Goal: Task Accomplishment & Management: Manage account settings

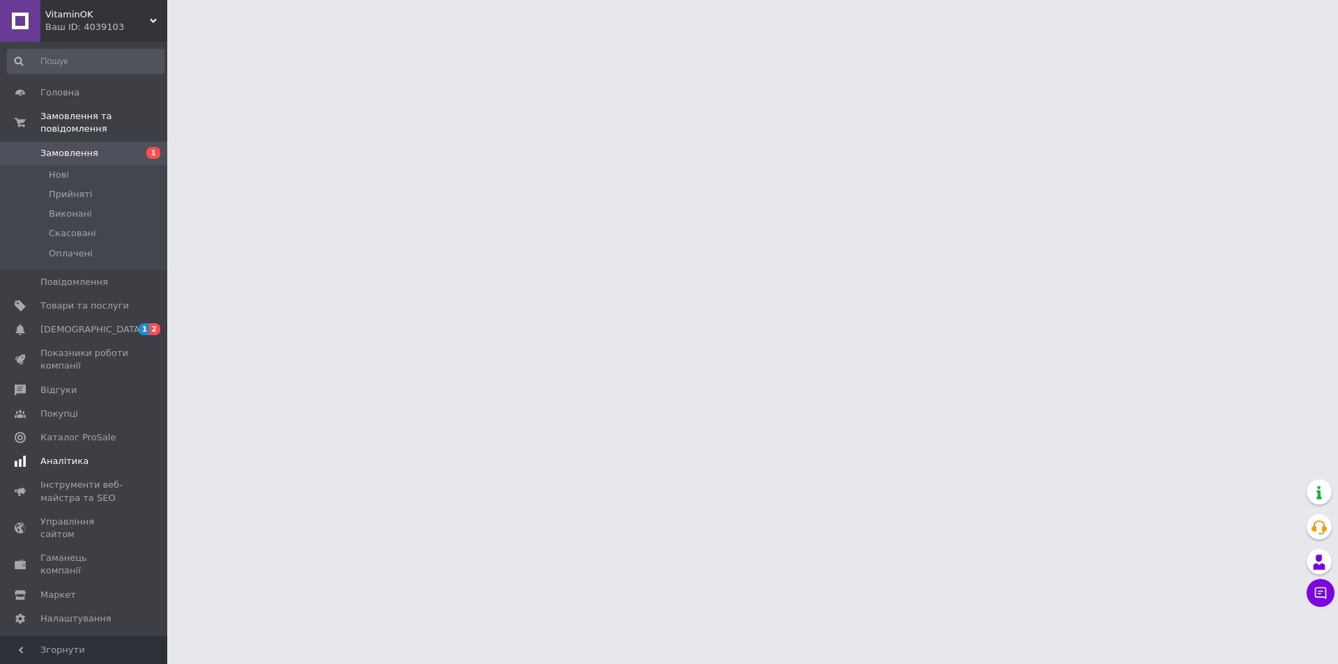
drag, startPoint x: 65, startPoint y: 316, endPoint x: 94, endPoint y: 316, distance: 29.3
click at [66, 323] on span "[DEMOGRAPHIC_DATA]" at bounding box center [91, 329] width 103 height 13
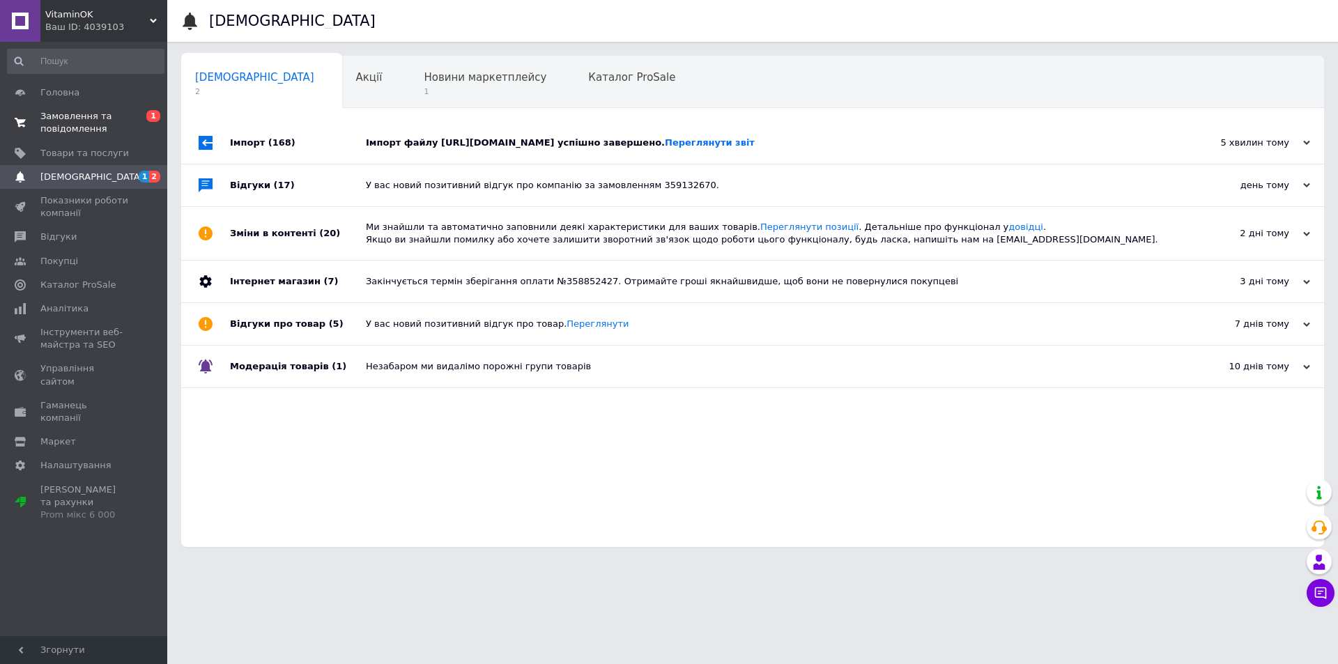
click at [76, 125] on span "Замовлення та повідомлення" at bounding box center [84, 122] width 89 height 25
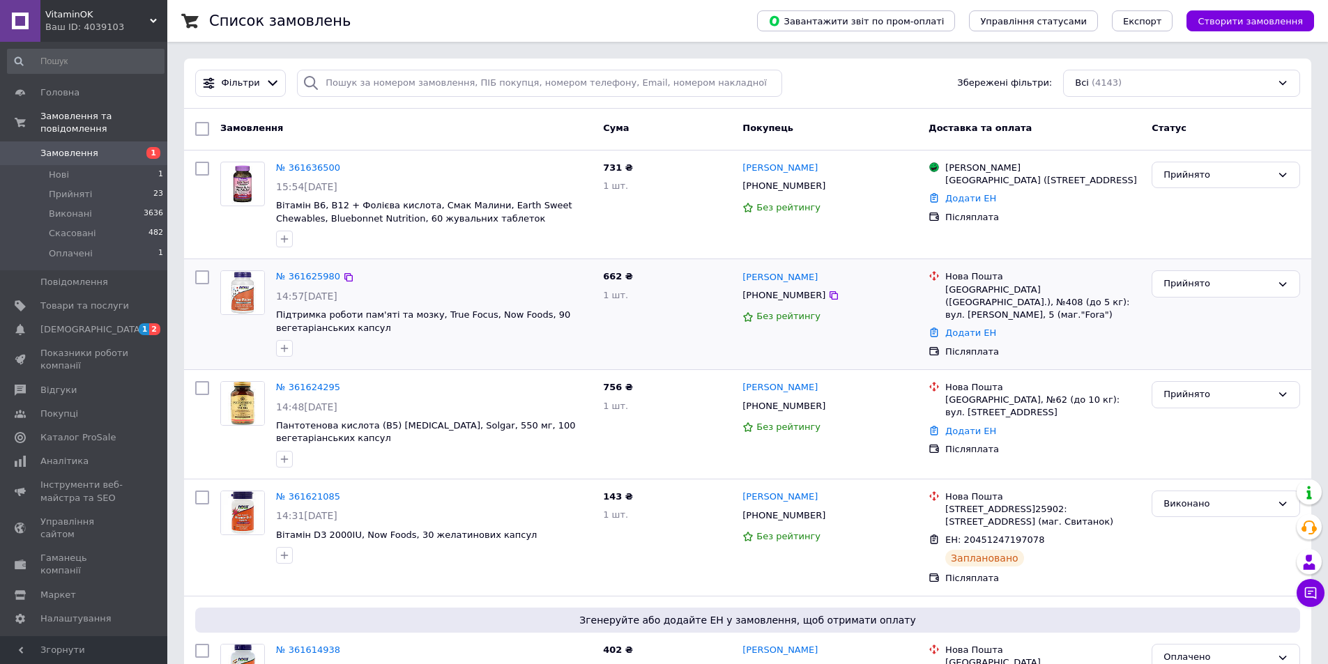
click at [398, 260] on div "№ 361625980 14:57[DATE] Підтримка роботи пам'яті та мозку, True Focus, Now Food…" at bounding box center [747, 314] width 1127 height 110
click at [86, 165] on li "Нові 1" at bounding box center [85, 175] width 171 height 20
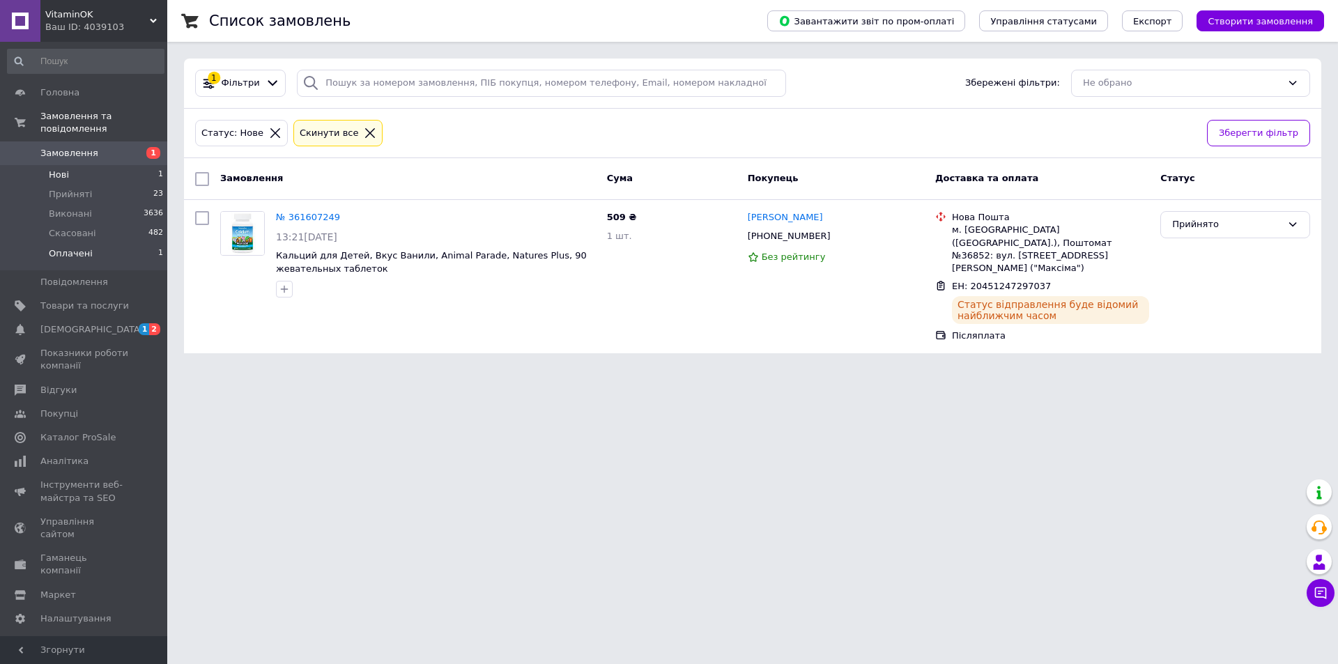
click at [118, 244] on li "Оплачені 1" at bounding box center [85, 257] width 171 height 26
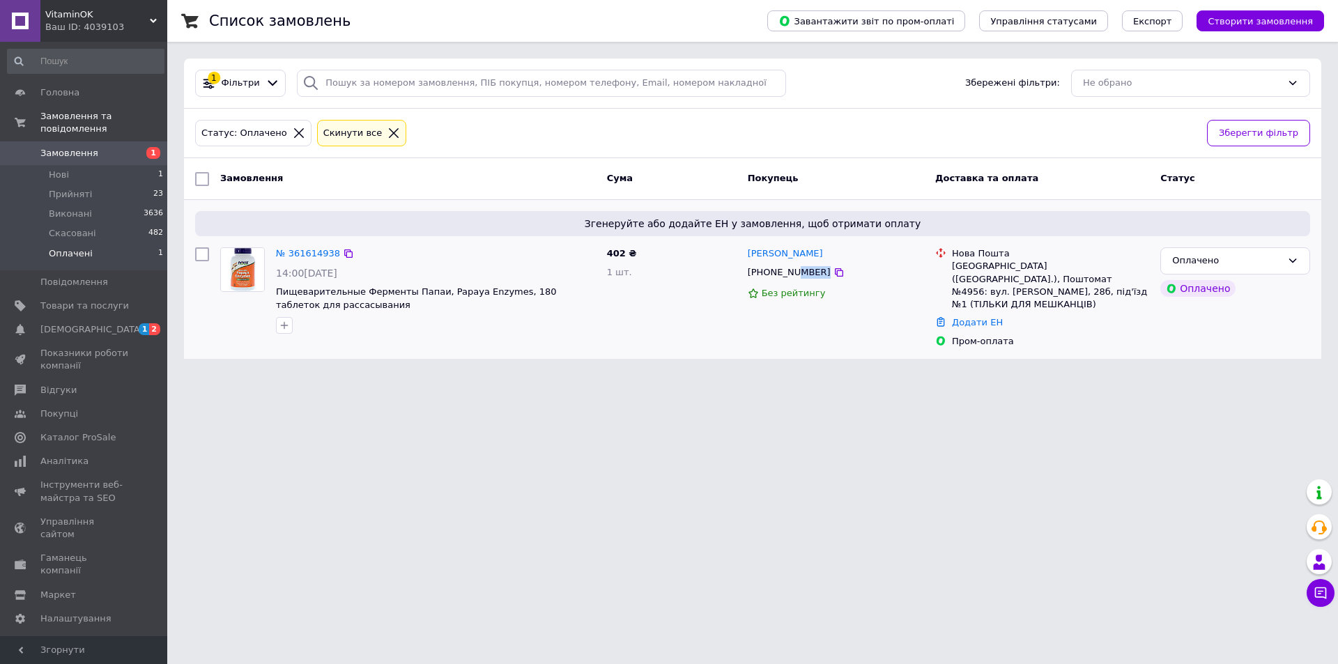
drag, startPoint x: 792, startPoint y: 272, endPoint x: 838, endPoint y: 269, distance: 45.4
click at [836, 270] on div "[PHONE_NUMBER]" at bounding box center [835, 272] width 179 height 15
copy div "5991"
click at [986, 316] on div "Додати ЕН" at bounding box center [1050, 323] width 203 height 19
click at [1247, 272] on div "Оплачено" at bounding box center [1235, 260] width 150 height 27
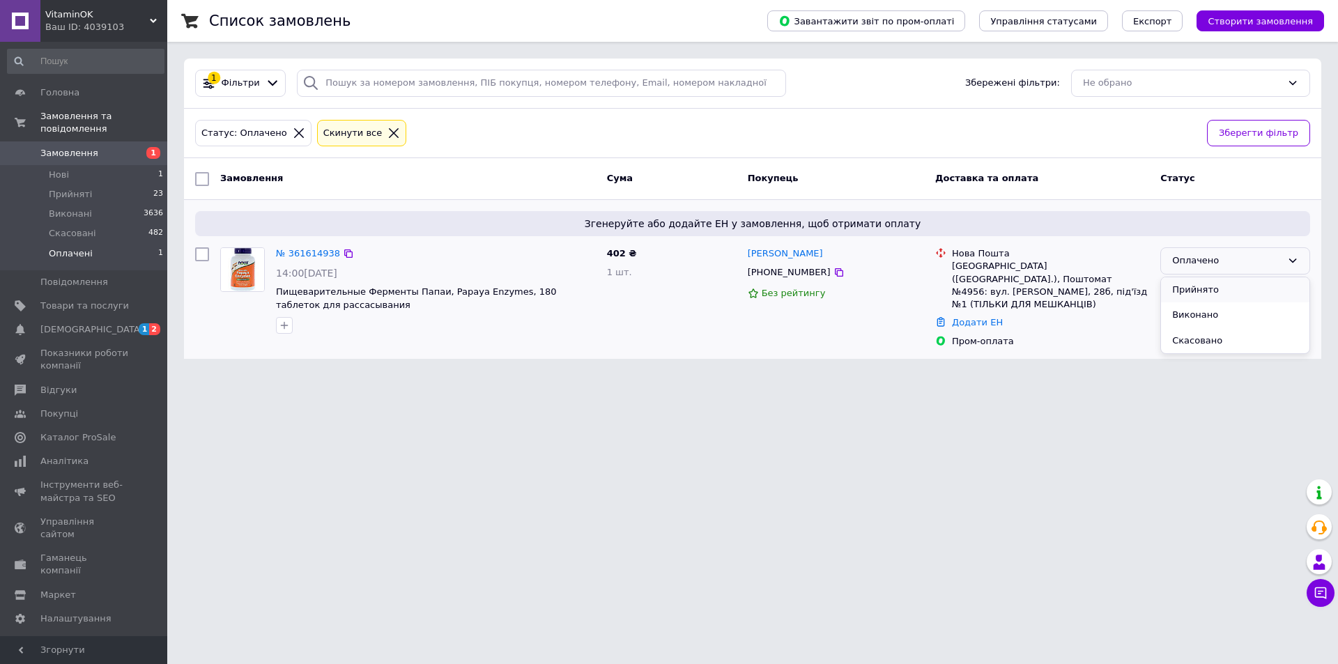
click at [1229, 282] on li "Прийнято" at bounding box center [1235, 290] width 148 height 26
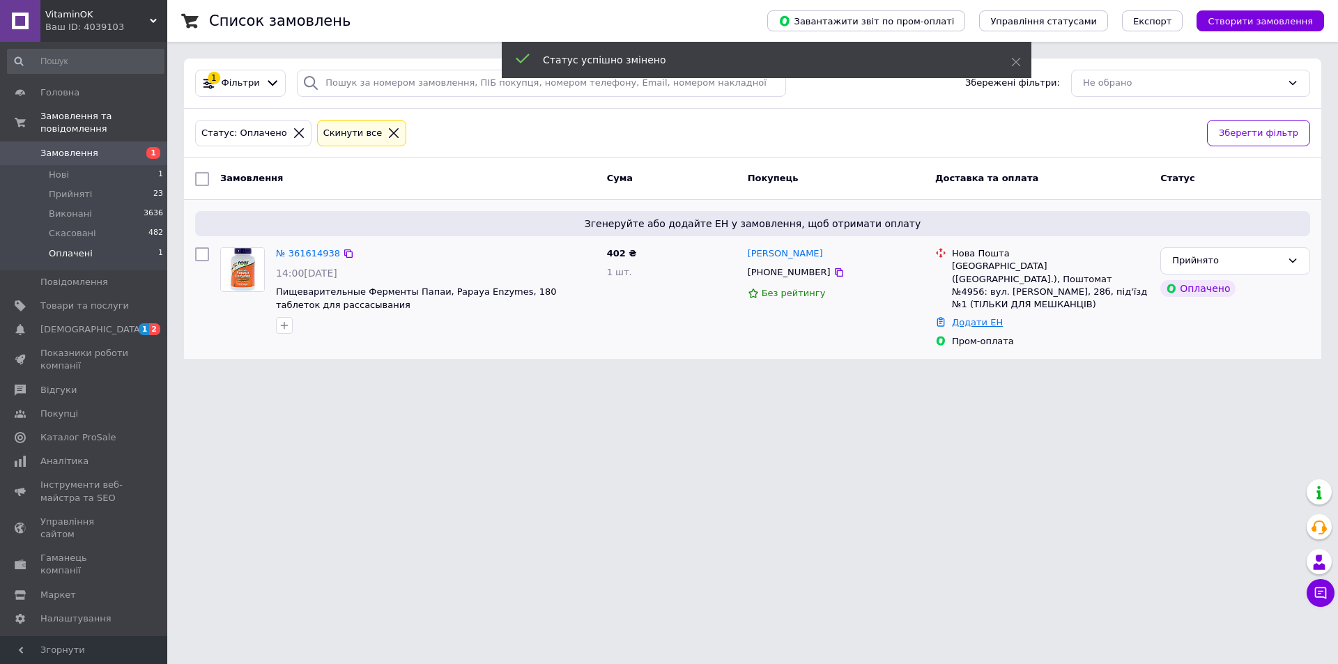
click at [985, 317] on link "Додати ЕН" at bounding box center [977, 322] width 51 height 10
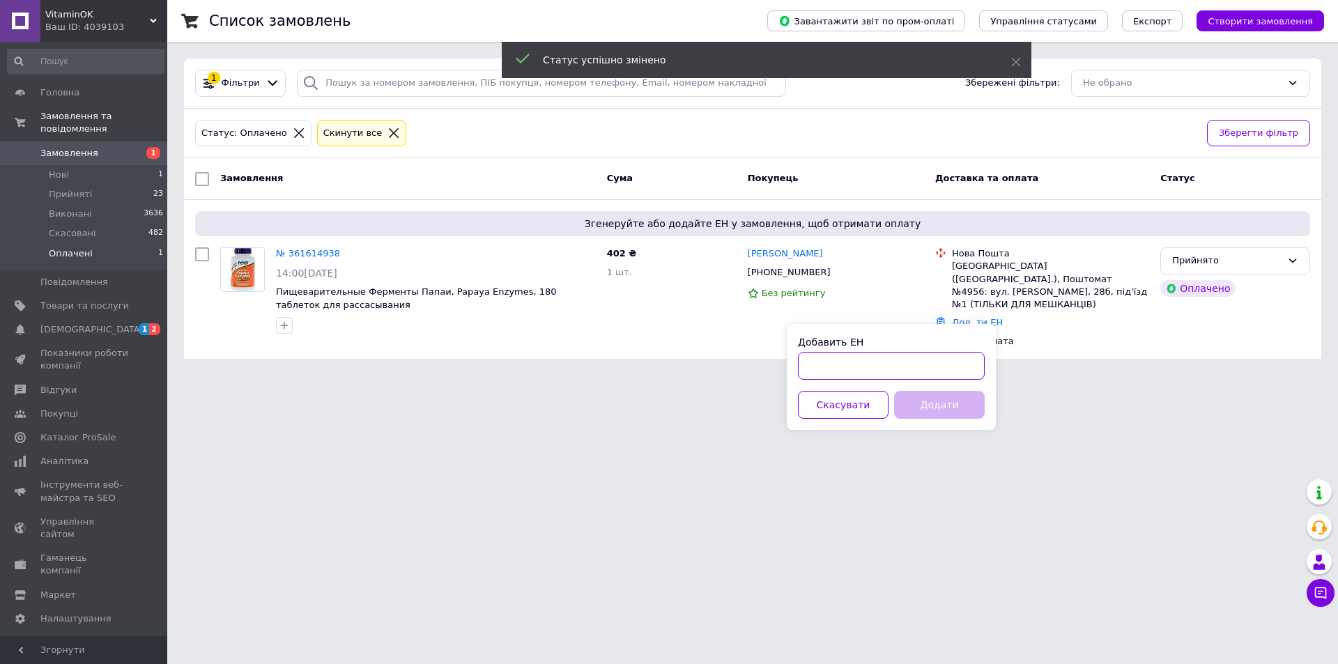
click at [916, 360] on input "Добавить ЕН" at bounding box center [891, 366] width 187 height 28
paste input "20451247297052"
type input "20451247297052"
click at [918, 397] on button "Додати" at bounding box center [939, 405] width 91 height 28
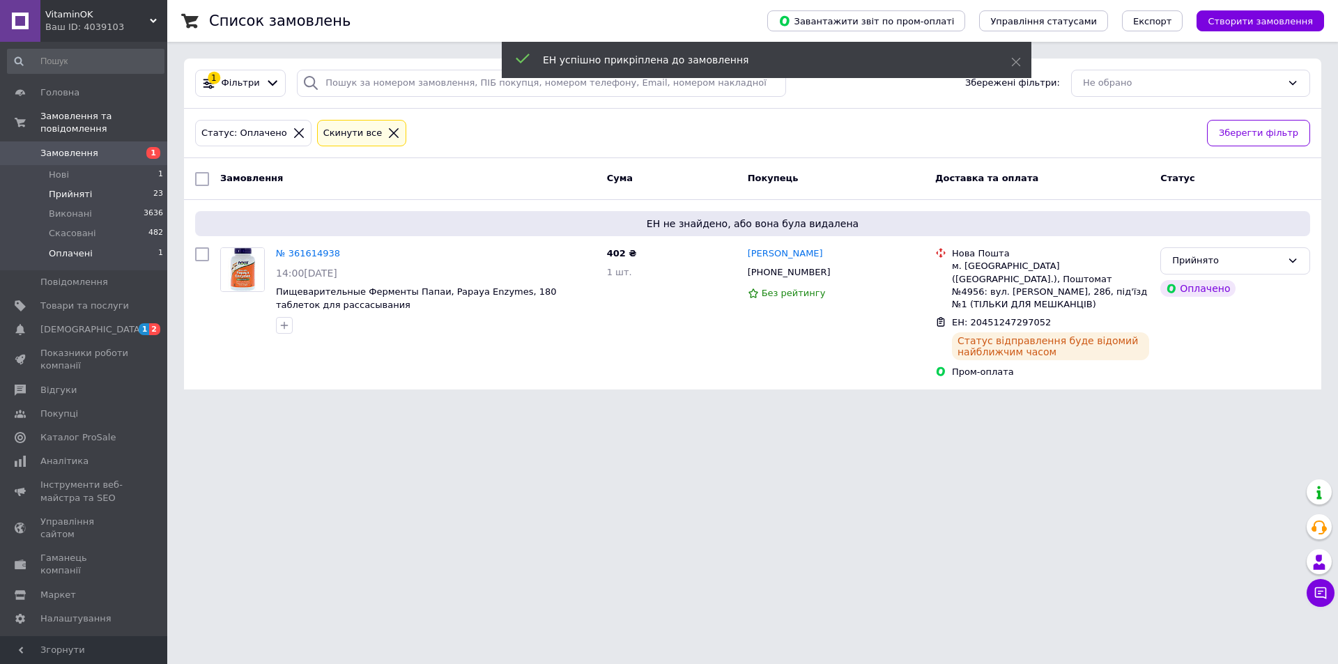
click at [128, 185] on li "Прийняті 23" at bounding box center [85, 195] width 171 height 20
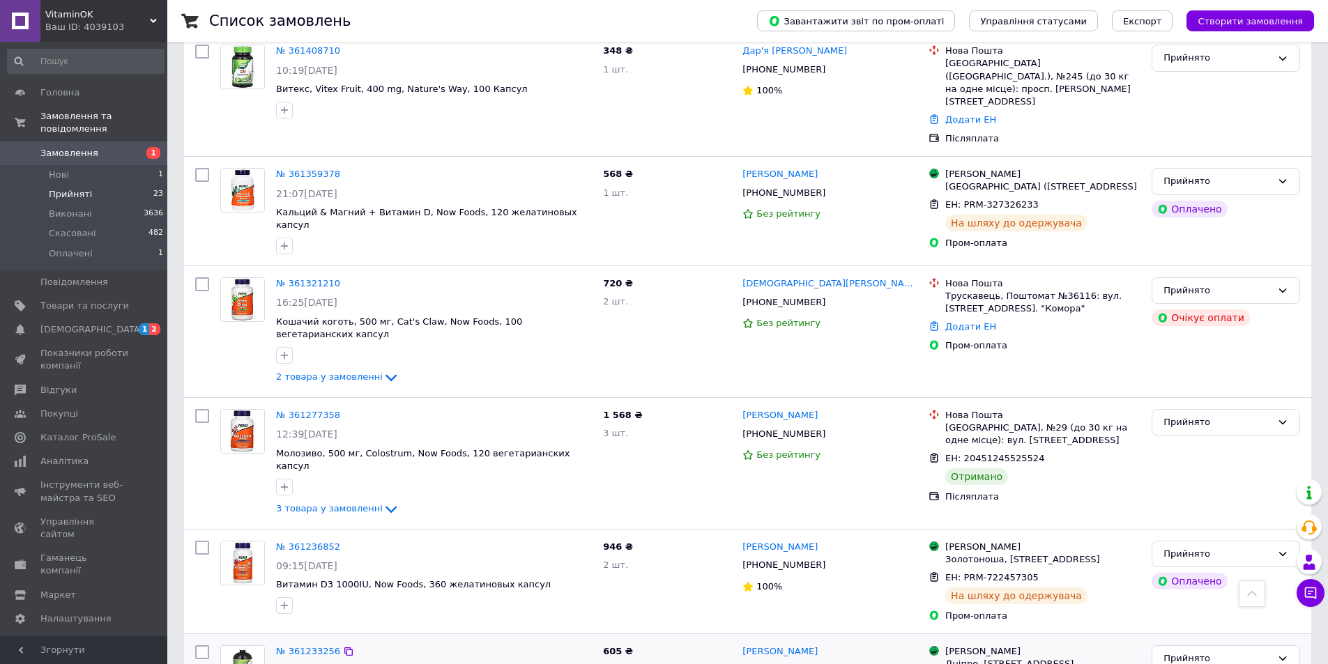
scroll to position [1675, 0]
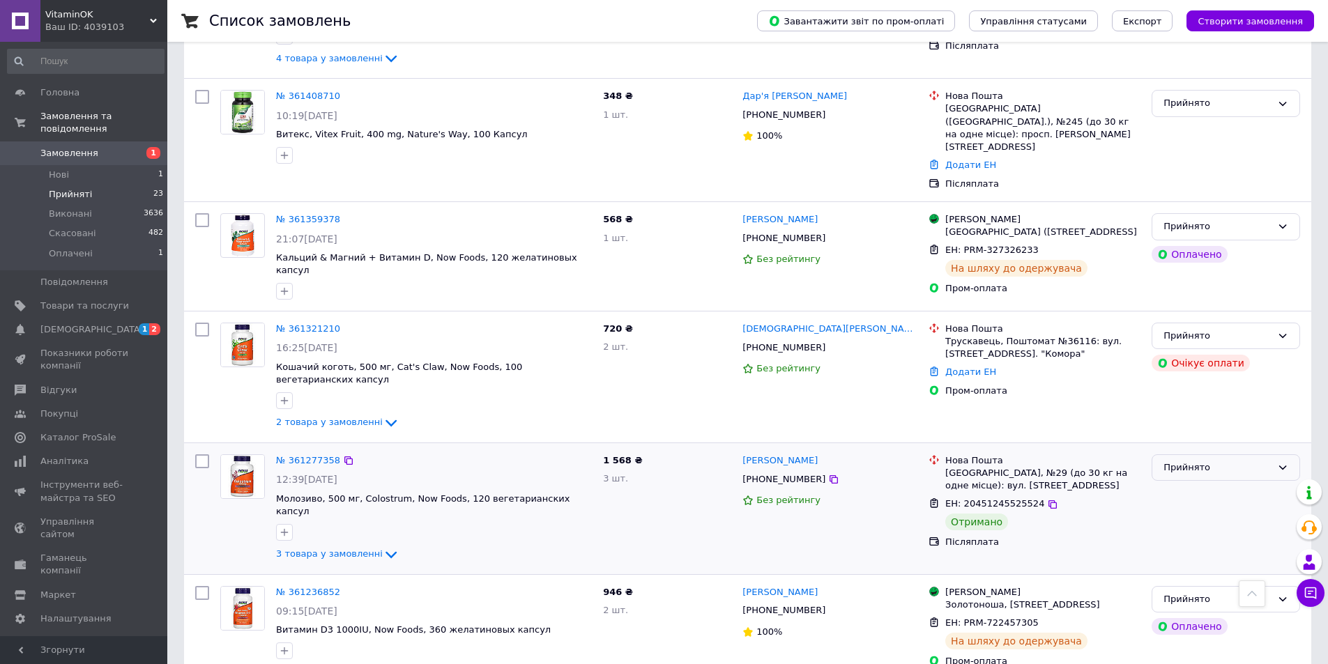
click at [1199, 461] on div "Прийнято" at bounding box center [1217, 468] width 108 height 15
click at [1210, 484] on li "Виконано" at bounding box center [1225, 497] width 147 height 26
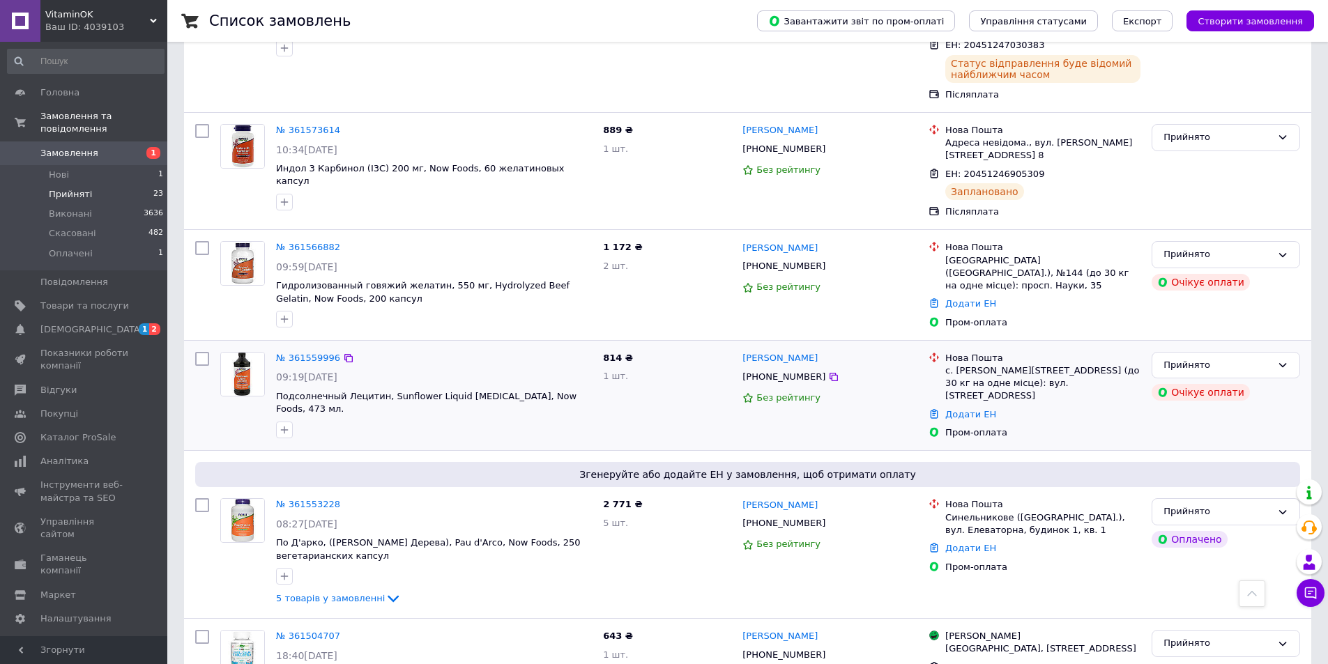
scroll to position [767, 0]
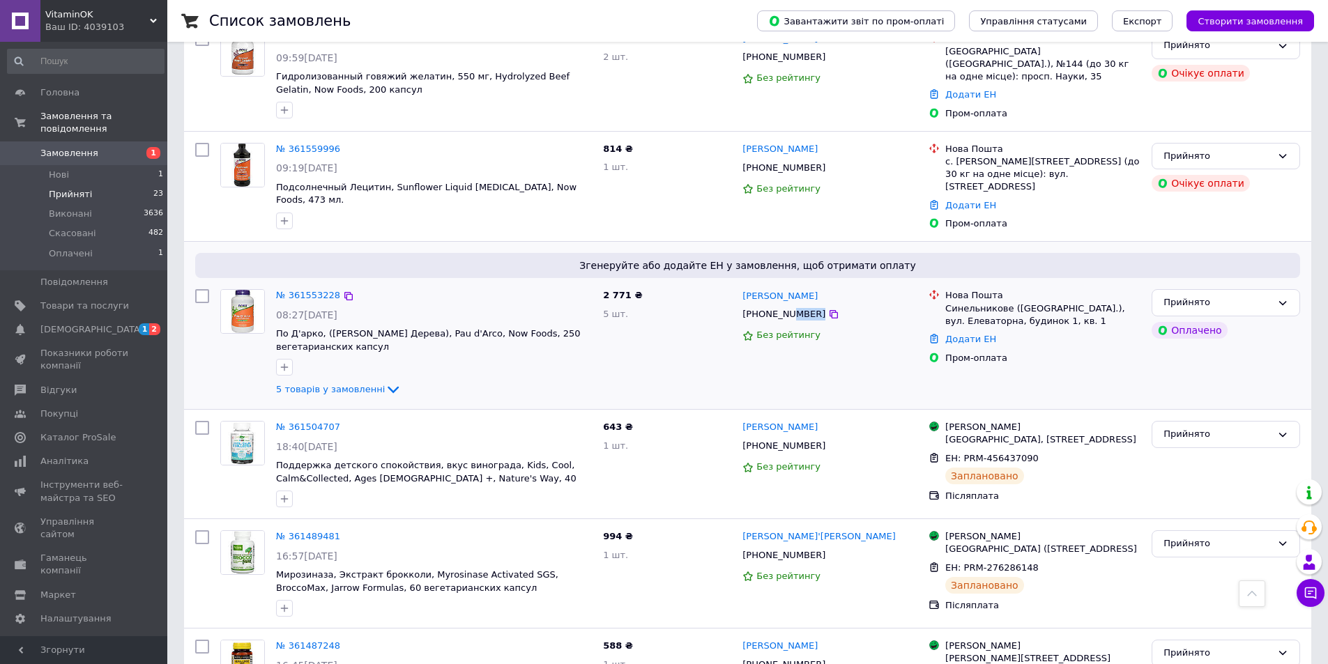
drag, startPoint x: 805, startPoint y: 272, endPoint x: 903, endPoint y: 275, distance: 98.3
click at [861, 307] on div "[PHONE_NUMBER]" at bounding box center [830, 314] width 178 height 15
copy div "7160"
click at [983, 334] on link "Додати ЕН" at bounding box center [970, 339] width 51 height 10
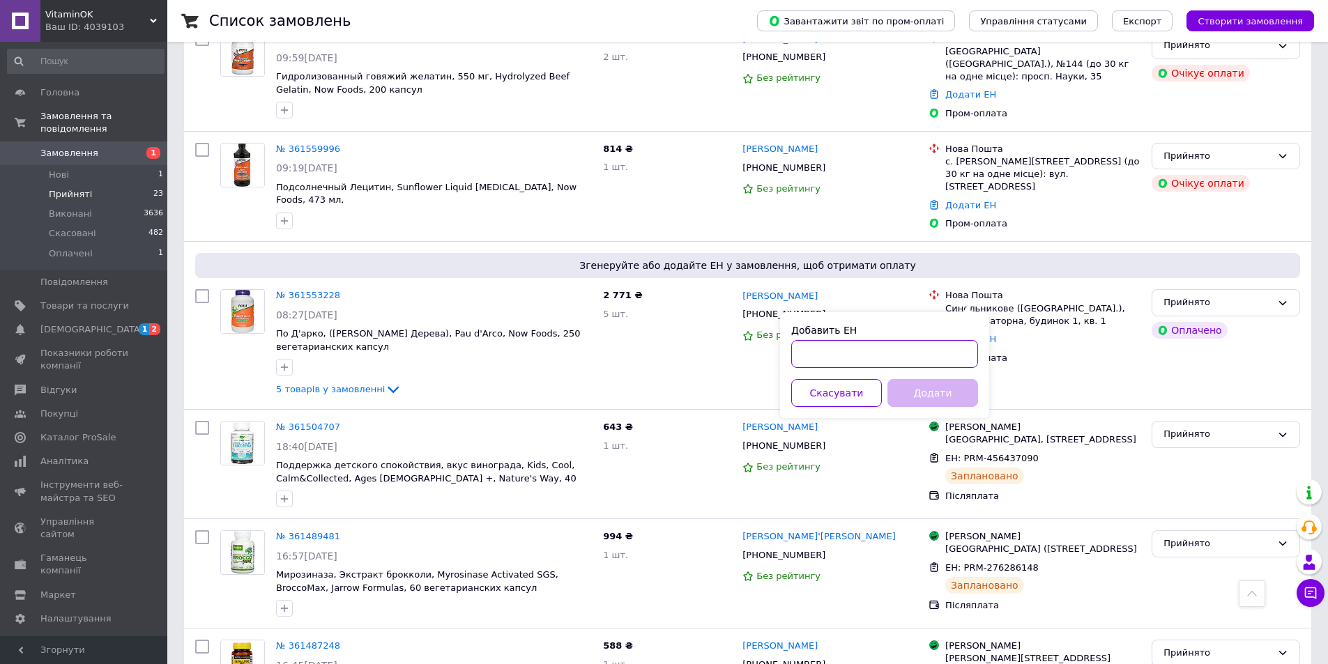
click at [928, 344] on input "Добавить ЕН" at bounding box center [884, 354] width 187 height 28
paste input "20451246937843"
type input "20451246937843"
click at [935, 402] on button "Додати" at bounding box center [932, 393] width 91 height 28
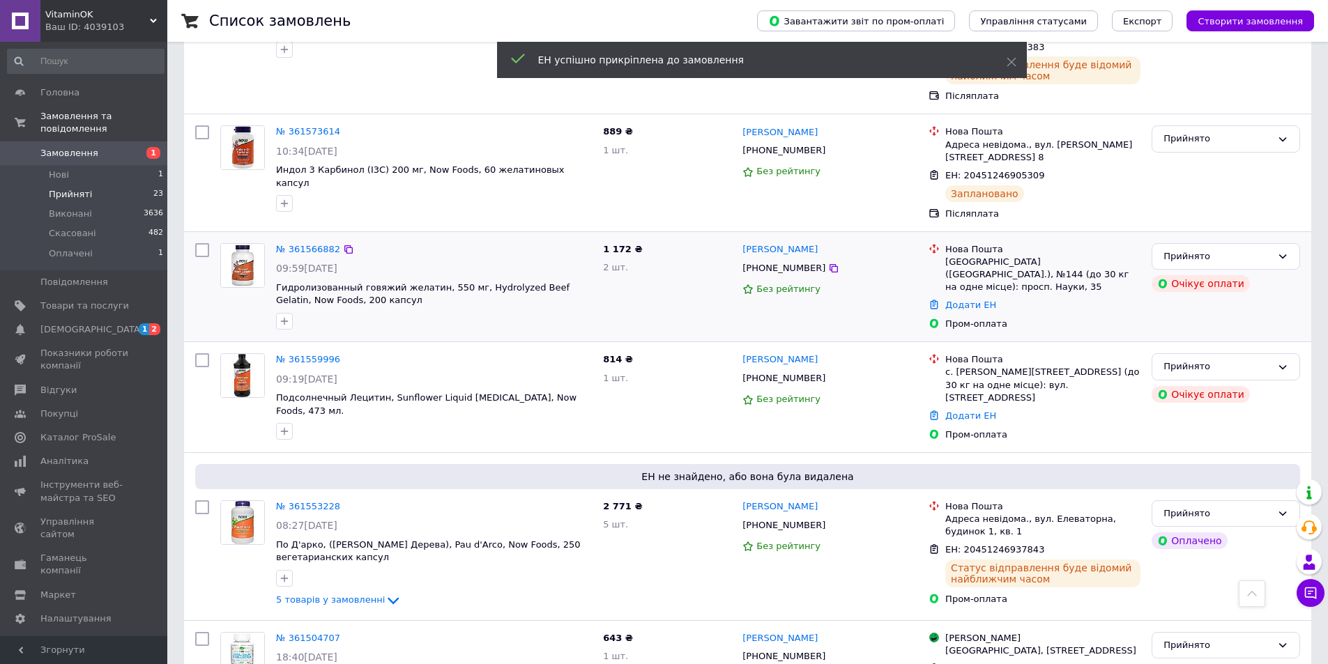
scroll to position [876, 0]
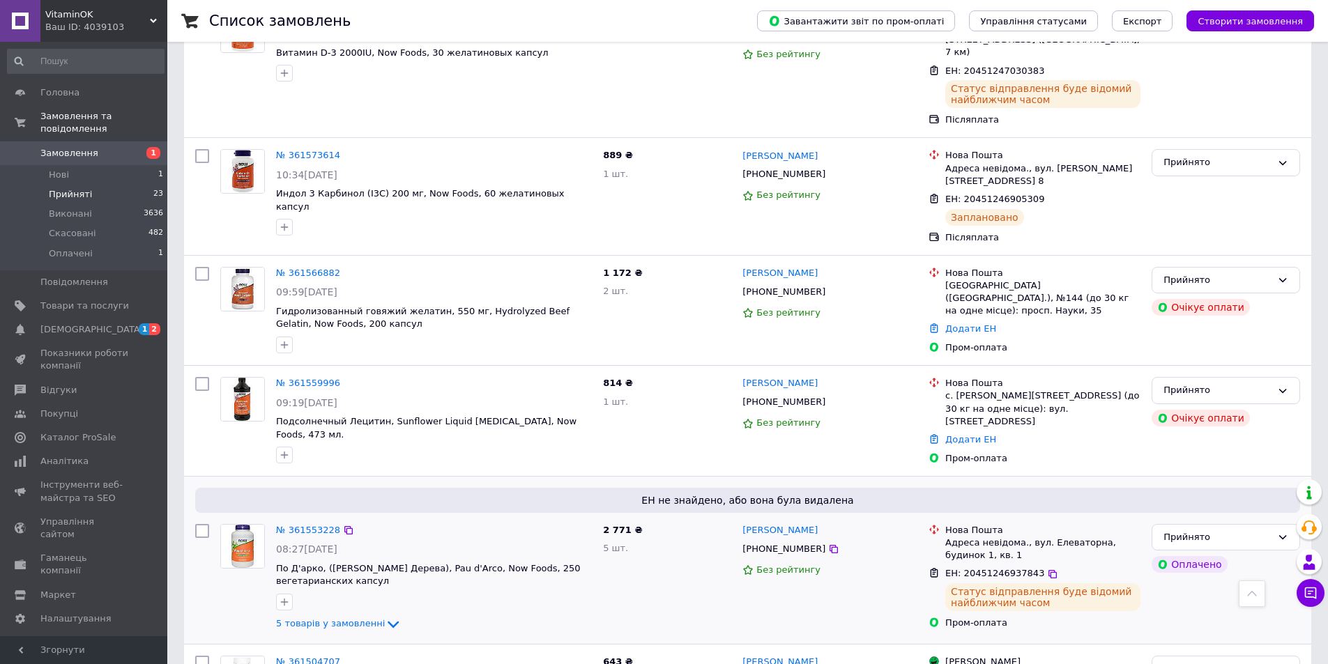
click at [1055, 566] on div "ЕН: 20451246937843" at bounding box center [1043, 574] width 198 height 16
click at [1023, 568] on span "ЕН: 20451246937843" at bounding box center [994, 573] width 99 height 10
click at [1048, 570] on icon at bounding box center [1052, 574] width 8 height 8
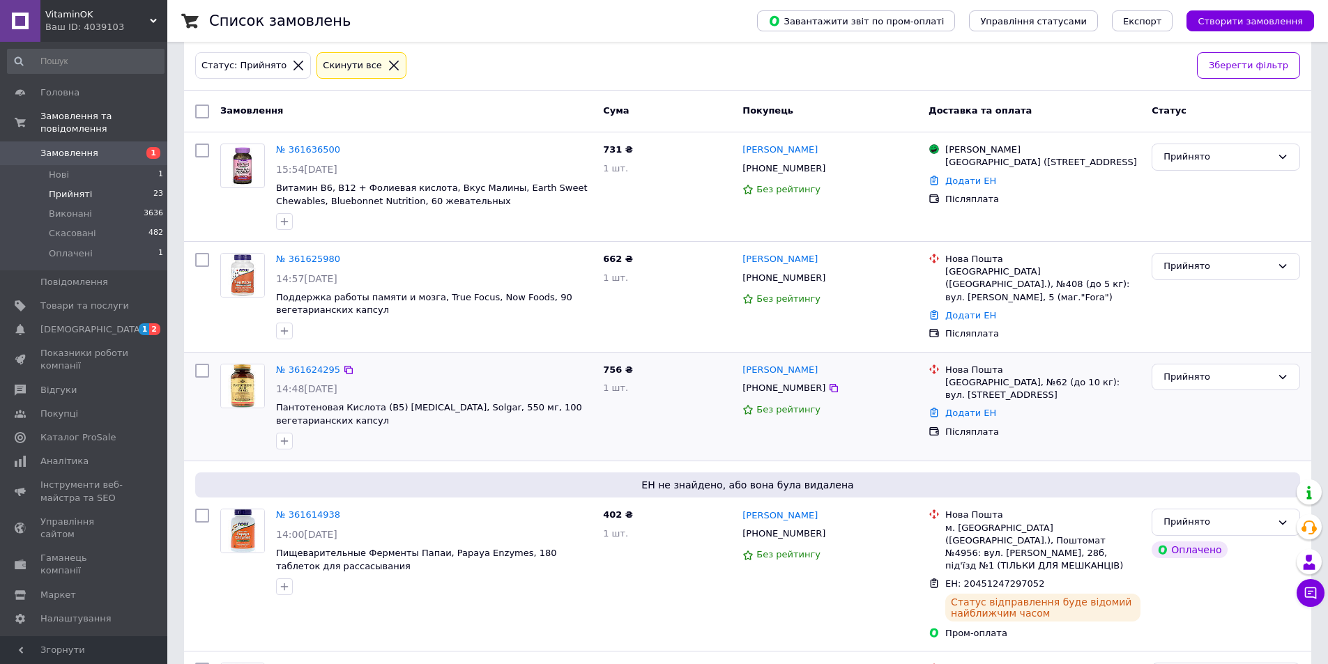
scroll to position [70, 0]
click at [387, 66] on icon at bounding box center [393, 63] width 13 height 13
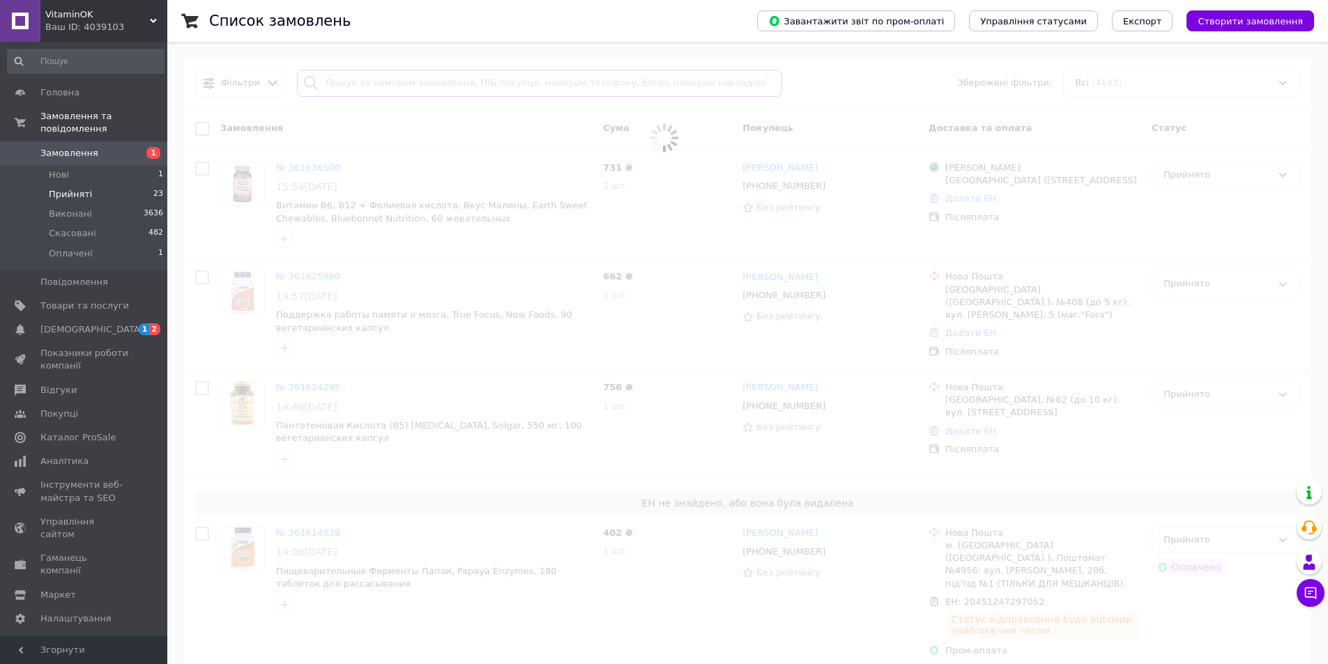
click at [394, 82] on input "search" at bounding box center [539, 83] width 485 height 27
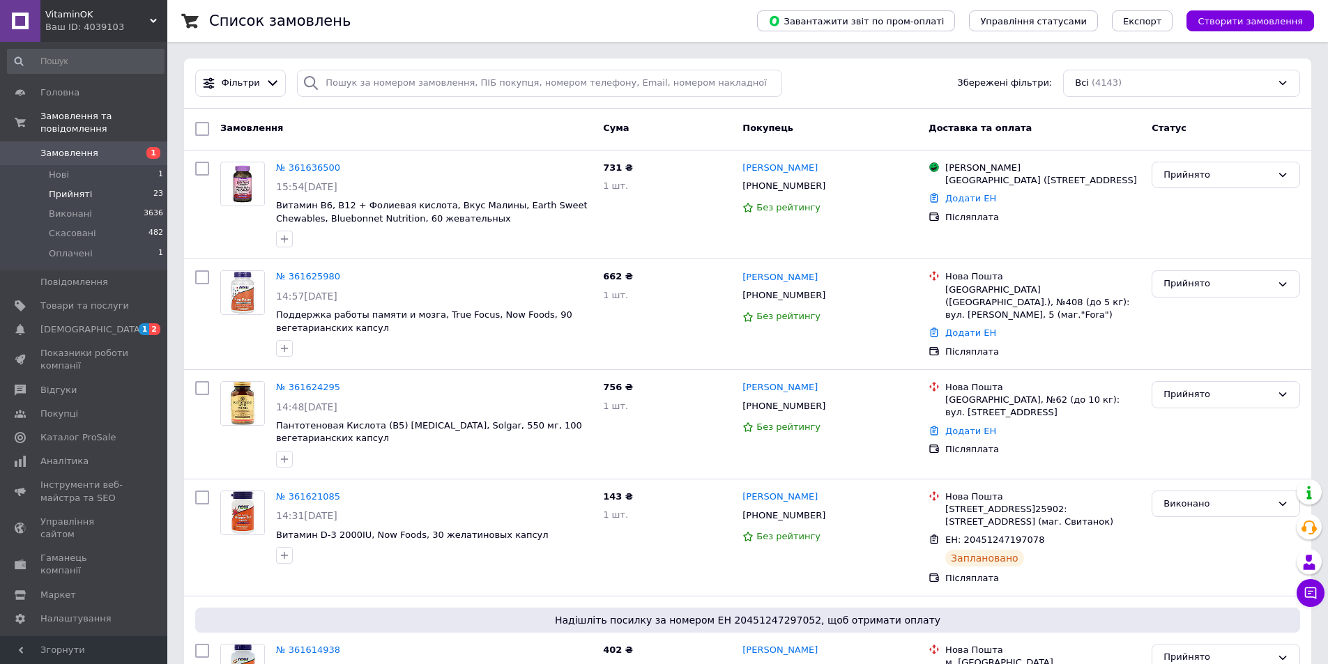
click at [374, 62] on div "Фільтри Збережені фільтри: Всі (4143)" at bounding box center [747, 84] width 1127 height 50
click at [347, 87] on input "search" at bounding box center [539, 83] width 485 height 27
paste input "[PHONE_NUMBER]"
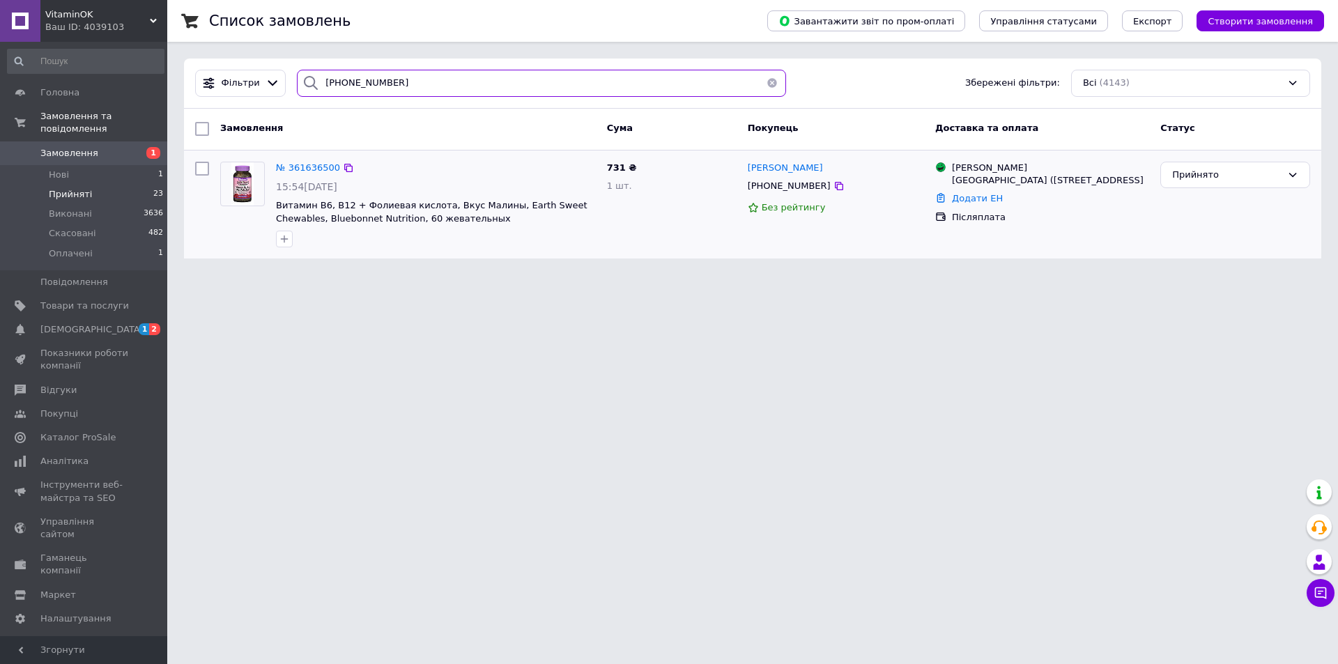
type input "[PHONE_NUMBER]"
click at [309, 158] on div "№ 361636500 15:54[DATE] Витамин В6, B12 + Фолиевая кислота, Вкус Малины, Earth …" at bounding box center [435, 205] width 331 height 98
click at [302, 176] on div "№ 361636500 15:54[DATE] Витамин В6, B12 + Фолиевая кислота, Вкус Малины, Earth …" at bounding box center [435, 205] width 331 height 98
click at [299, 169] on span "№ 361636500" at bounding box center [308, 167] width 64 height 10
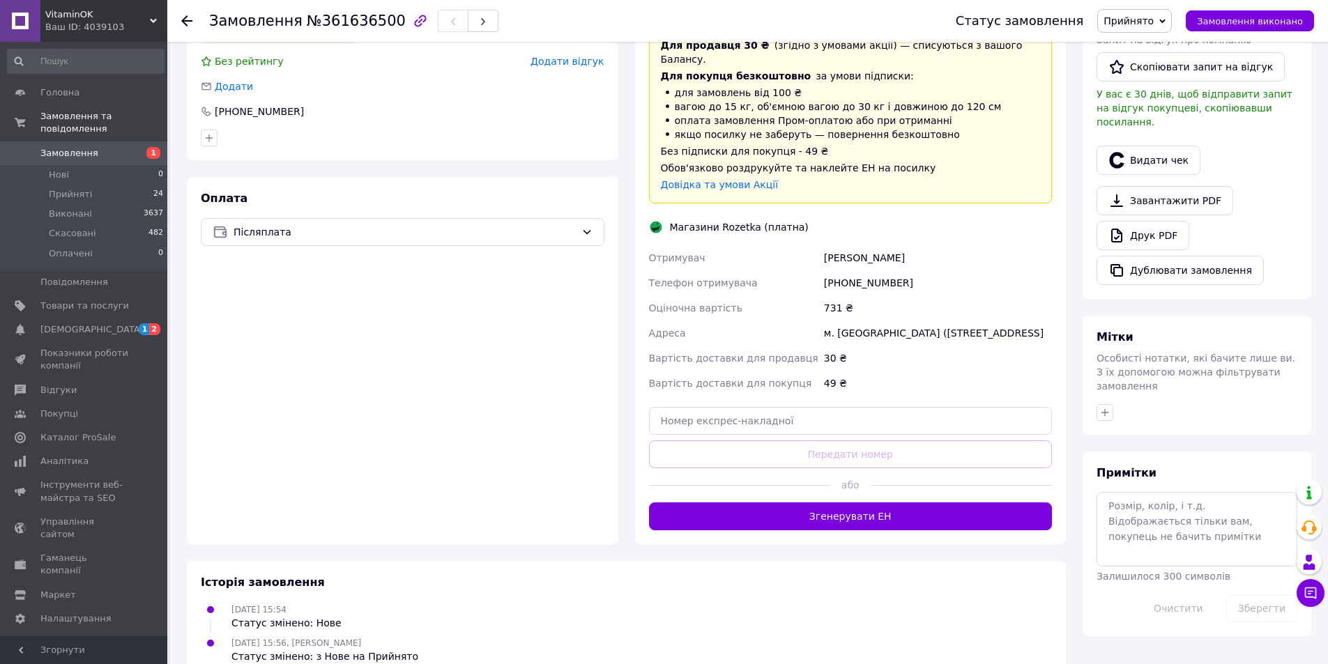
scroll to position [362, 0]
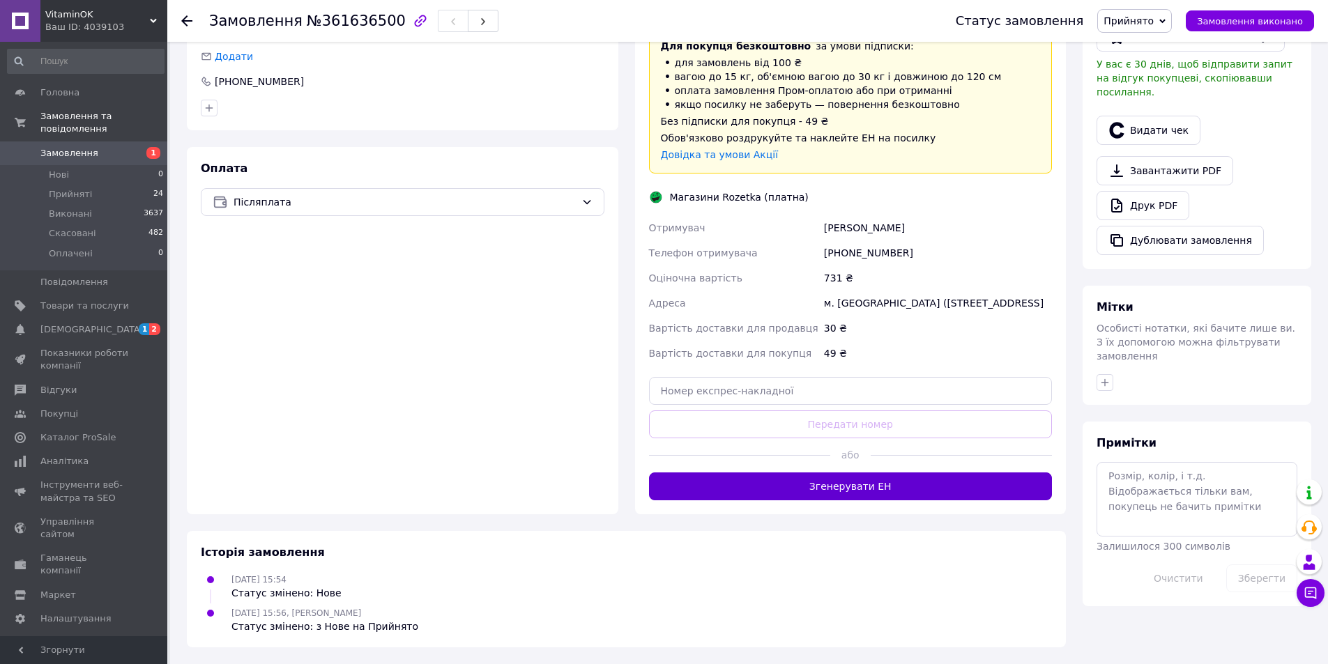
click at [893, 486] on button "Згенерувати ЕН" at bounding box center [851, 487] width 404 height 28
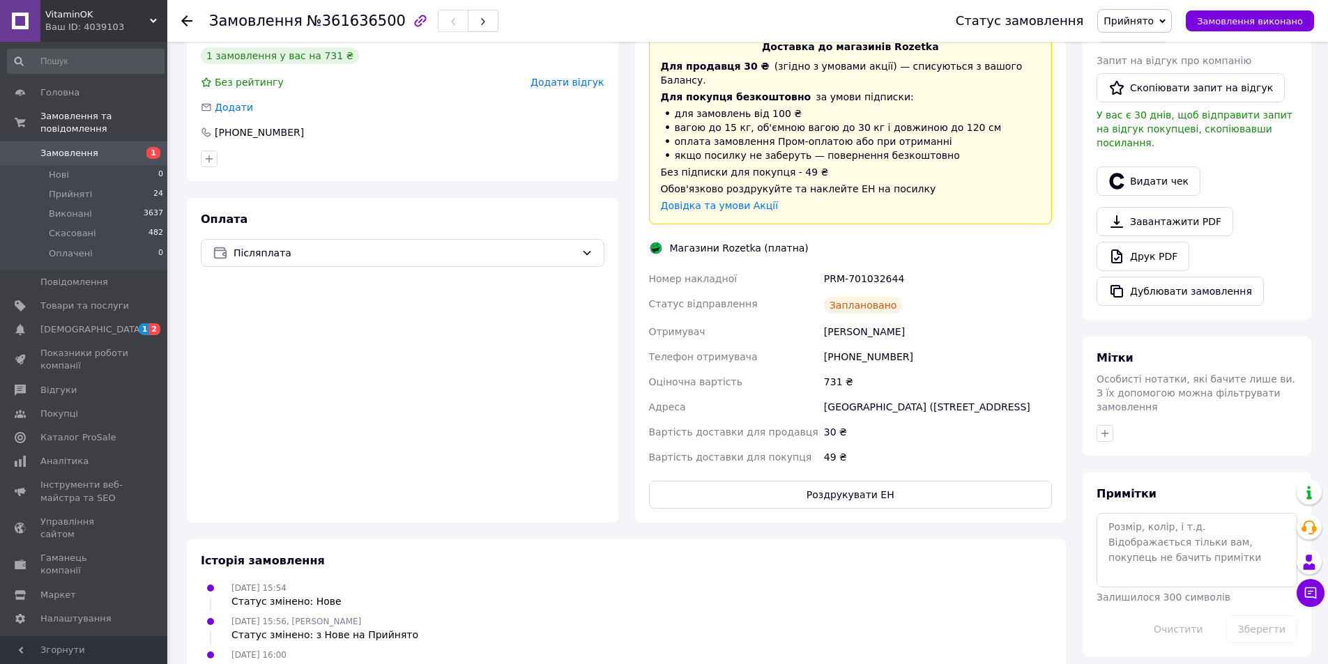
scroll to position [339, 0]
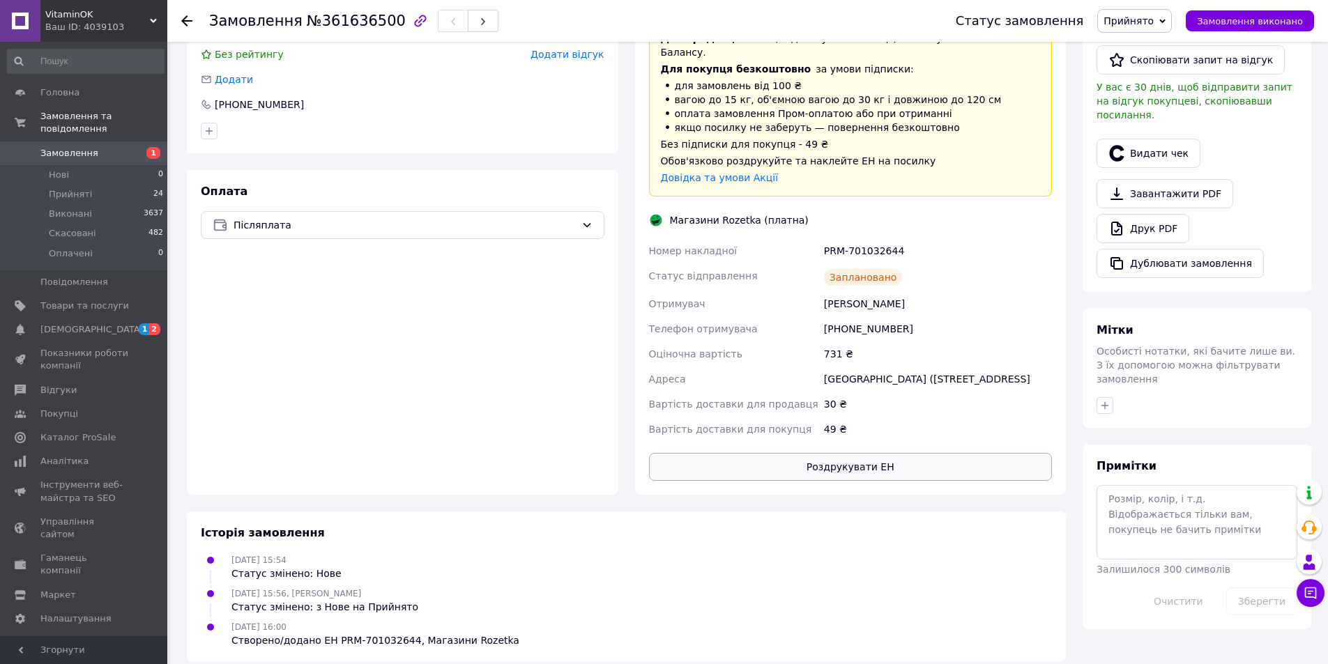
click at [847, 453] on button "Роздрукувати ЕН" at bounding box center [851, 467] width 404 height 28
click at [187, 27] on div at bounding box center [186, 21] width 11 height 14
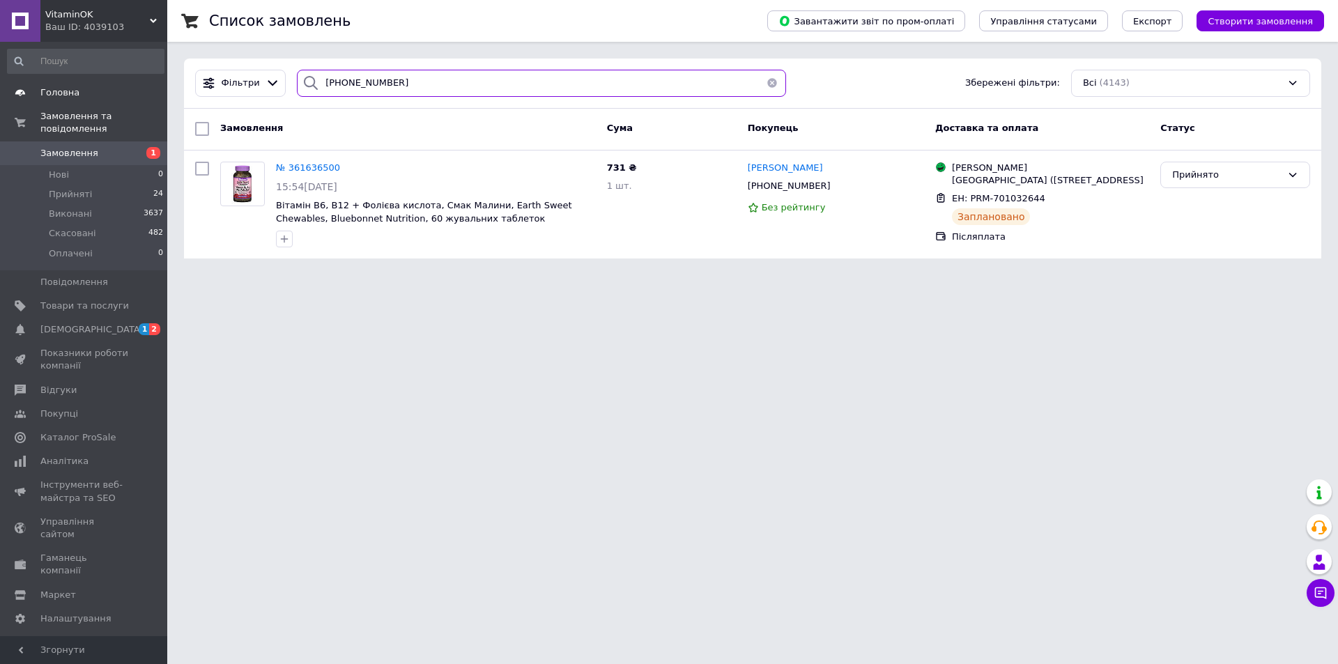
drag, startPoint x: 388, startPoint y: 79, endPoint x: 144, endPoint y: 87, distance: 244.8
click at [217, 82] on div "Фільтри [PHONE_NUMBER] Збережені фільтри: Всі (4143)" at bounding box center [753, 83] width 1126 height 27
paste input "50)013-13-2"
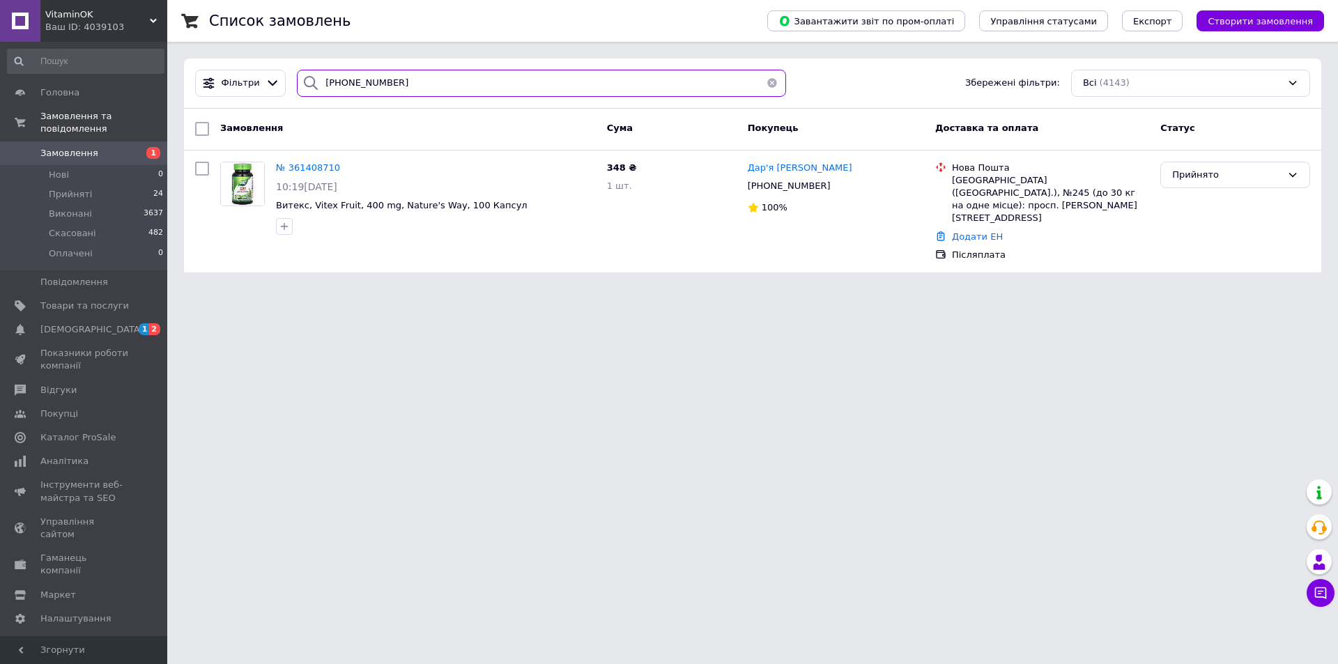
type input "[PHONE_NUMBER]"
drag, startPoint x: 794, startPoint y: 187, endPoint x: 822, endPoint y: 185, distance: 28.0
click at [815, 185] on div "[PHONE_NUMBER]" at bounding box center [835, 185] width 179 height 15
copy div "1326"
click at [118, 165] on li "Нові 0" at bounding box center [85, 175] width 171 height 20
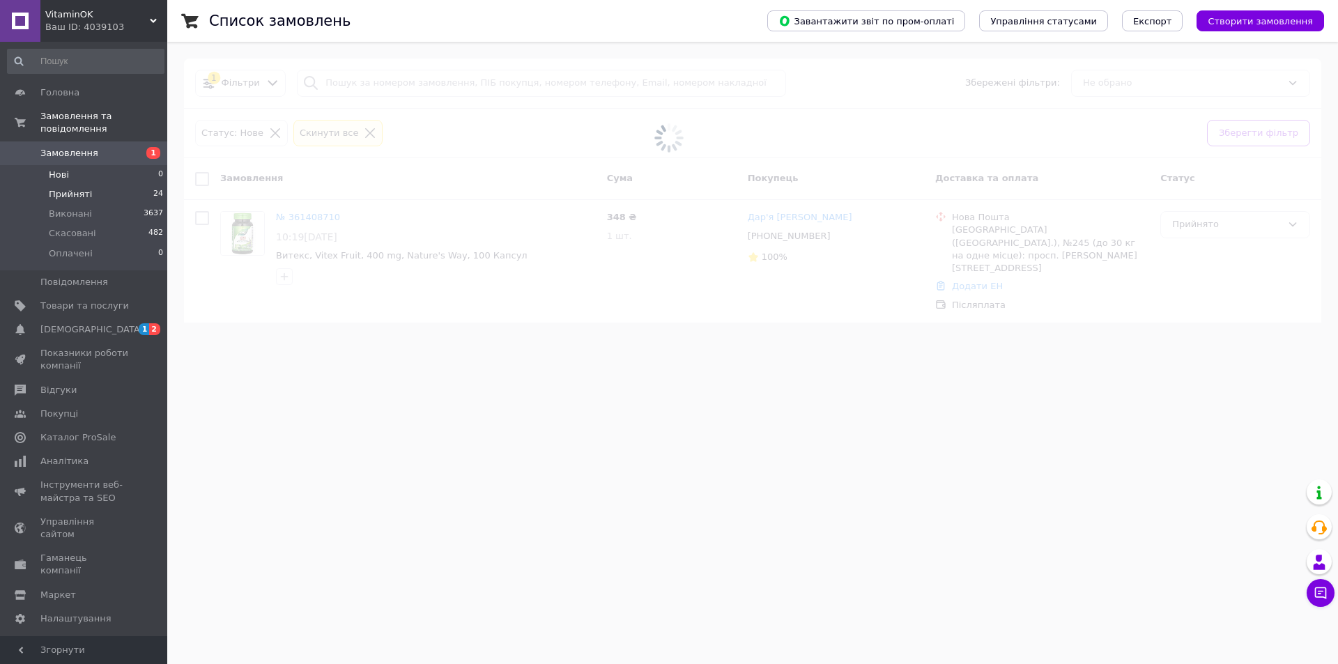
click at [118, 185] on li "Прийняті 24" at bounding box center [85, 195] width 171 height 20
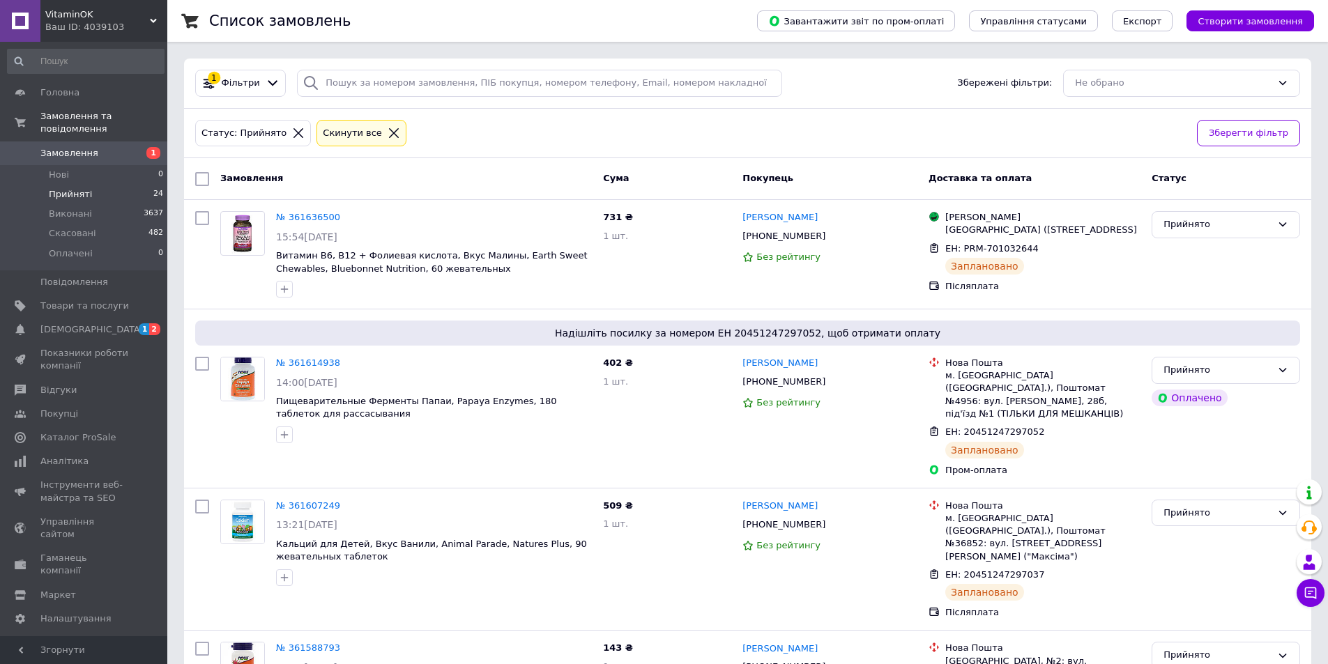
click at [357, 144] on div "Cкинути все" at bounding box center [361, 133] width 90 height 27
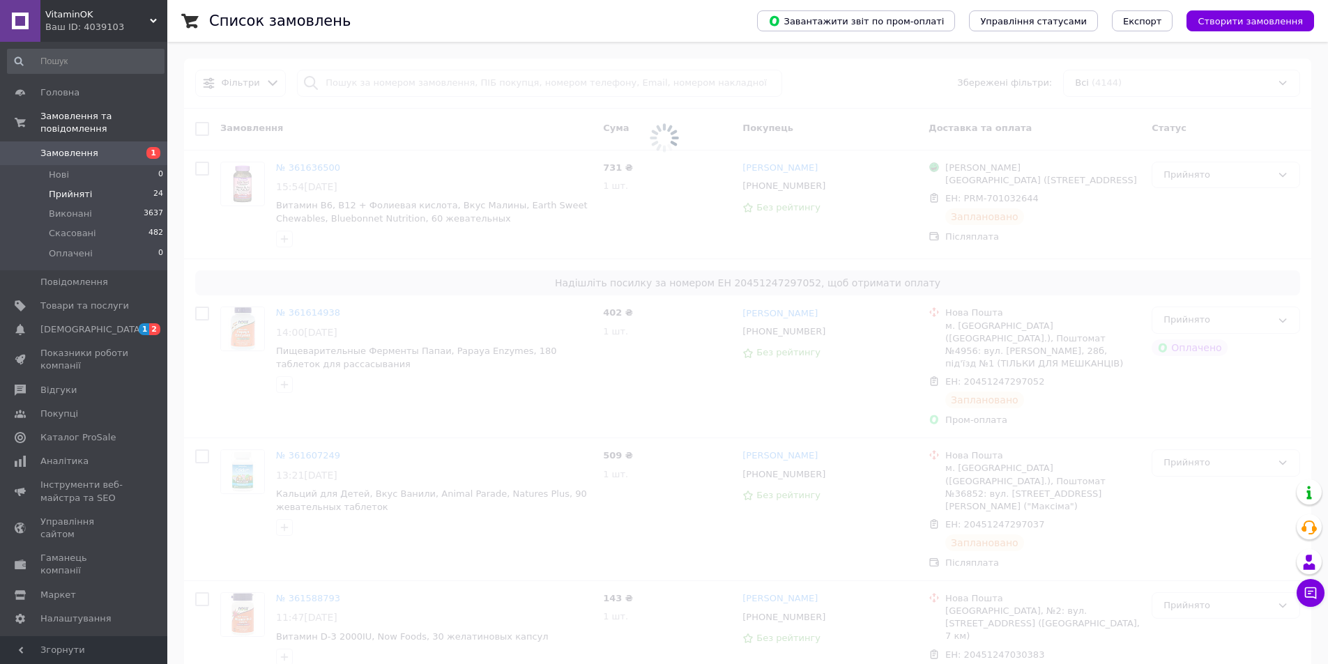
click at [314, 659] on span at bounding box center [664, 332] width 1328 height 664
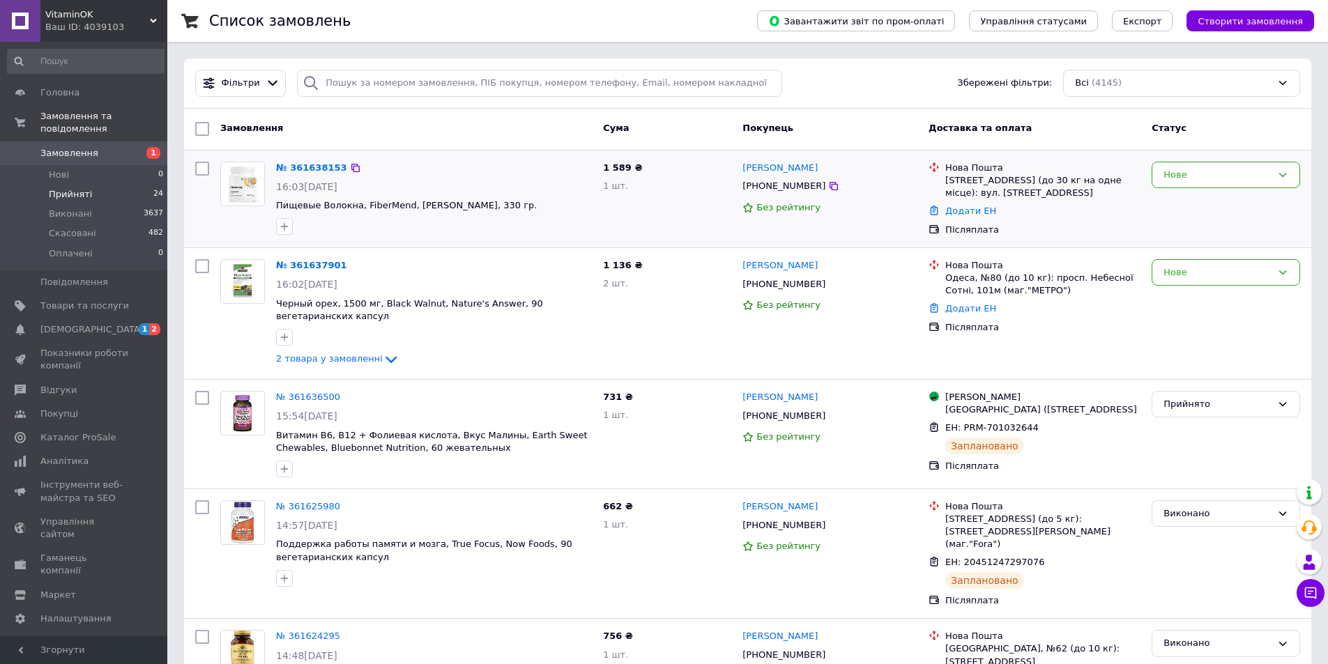
click at [390, 227] on div at bounding box center [433, 226] width 321 height 22
click at [1181, 277] on div "Нове" at bounding box center [1217, 273] width 108 height 15
click at [1188, 298] on li "Прийнято" at bounding box center [1225, 302] width 147 height 26
drag, startPoint x: 1200, startPoint y: 170, endPoint x: 1197, endPoint y: 180, distance: 10.4
click at [1200, 169] on div "Нове" at bounding box center [1217, 175] width 108 height 15
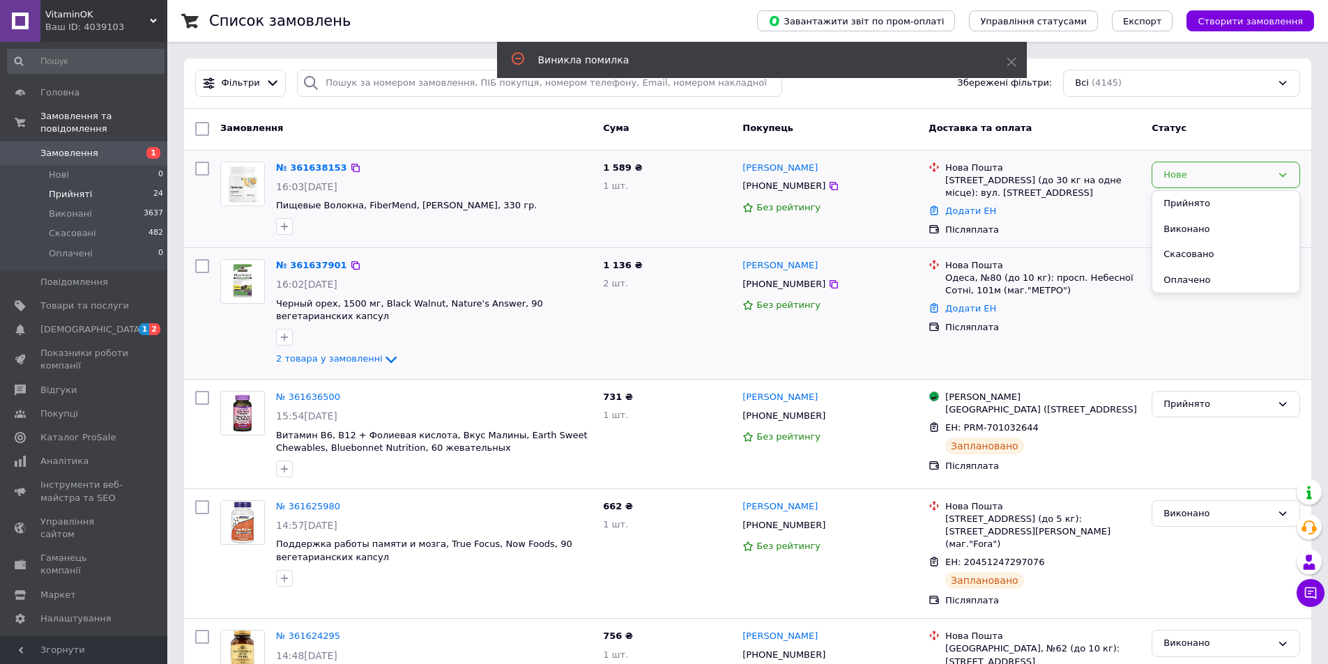
click at [1194, 203] on li "Прийнято" at bounding box center [1225, 204] width 147 height 26
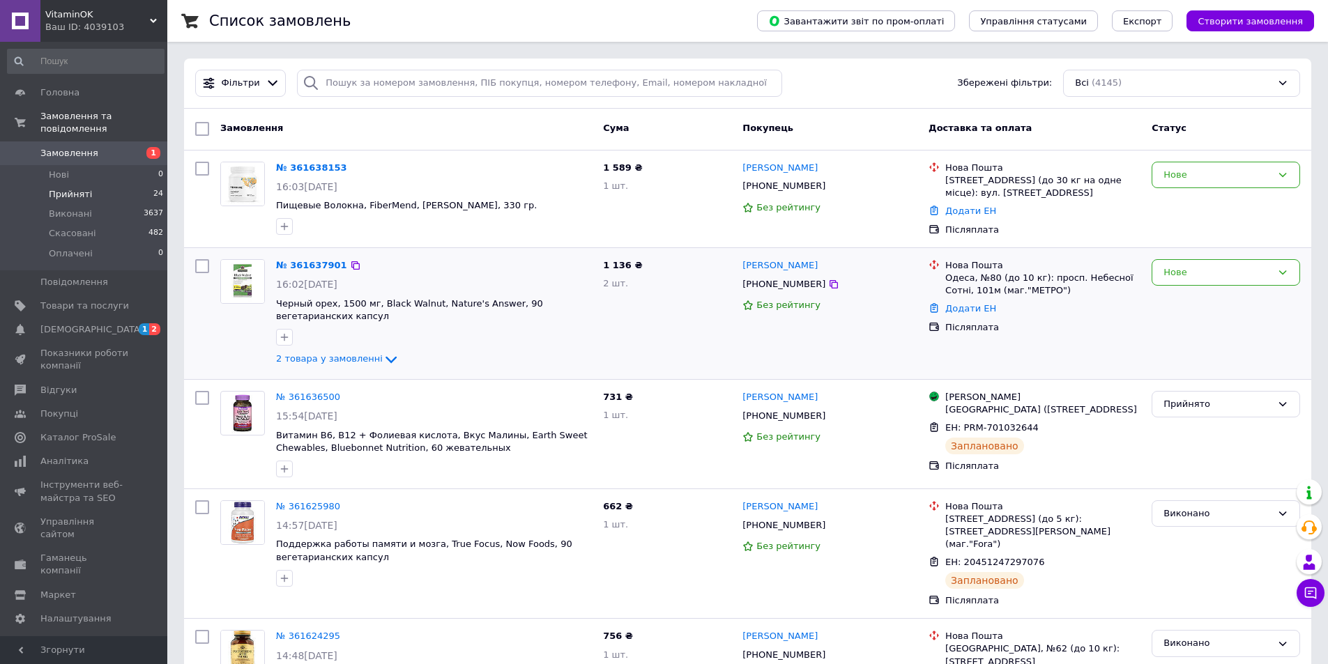
drag, startPoint x: 456, startPoint y: 68, endPoint x: 438, endPoint y: 76, distance: 20.0
click at [451, 70] on div "Фільтри Збережені фільтри: Всі (4145)" at bounding box center [747, 84] width 1127 height 50
click at [438, 76] on input "search" at bounding box center [539, 83] width 485 height 27
paste input "[PHONE_NUMBER]"
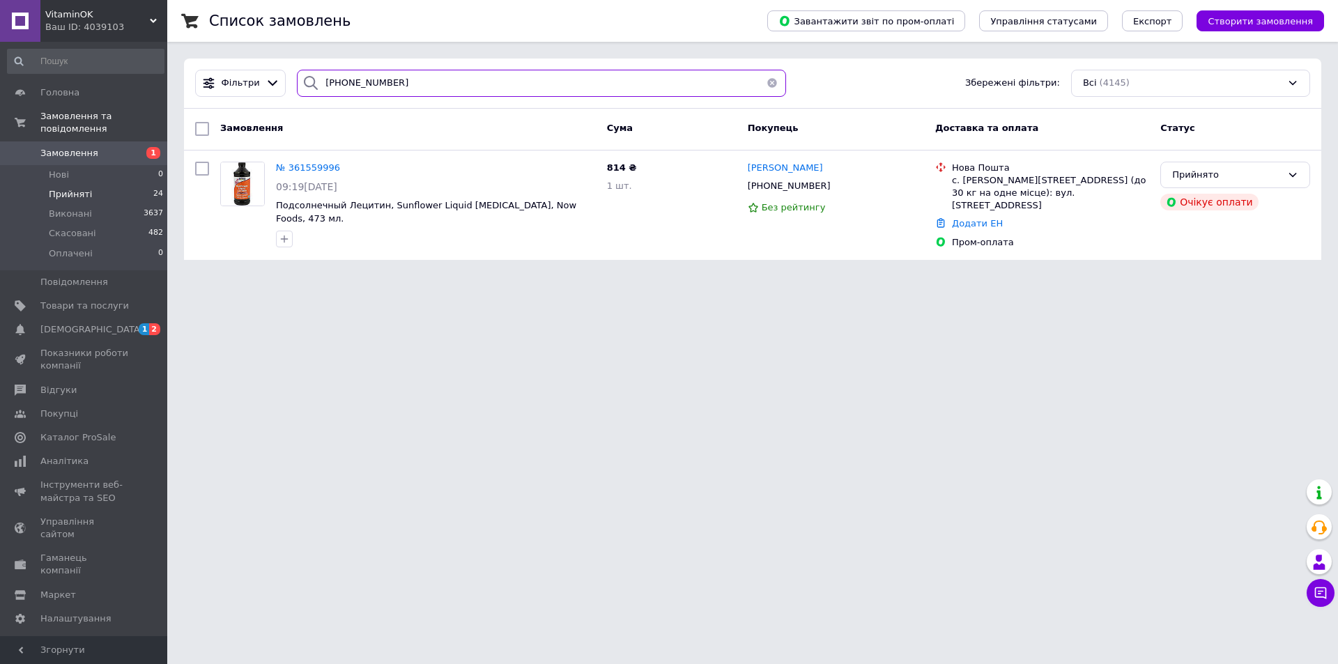
type input "[PHONE_NUMBER]"
click at [308, 277] on html "VitaminOK Ваш ID: 4039103 Сайт VitaminOK Кабінет покупця Перевірити стан систем…" at bounding box center [669, 138] width 1338 height 277
drag, startPoint x: 321, startPoint y: 285, endPoint x: 432, endPoint y: 376, distance: 143.6
click at [323, 277] on html "VitaminOK Ваш ID: 4039103 Сайт VitaminOK Кабінет покупця Перевірити стан систем…" at bounding box center [669, 138] width 1338 height 277
drag, startPoint x: 372, startPoint y: 335, endPoint x: 322, endPoint y: 427, distance: 104.2
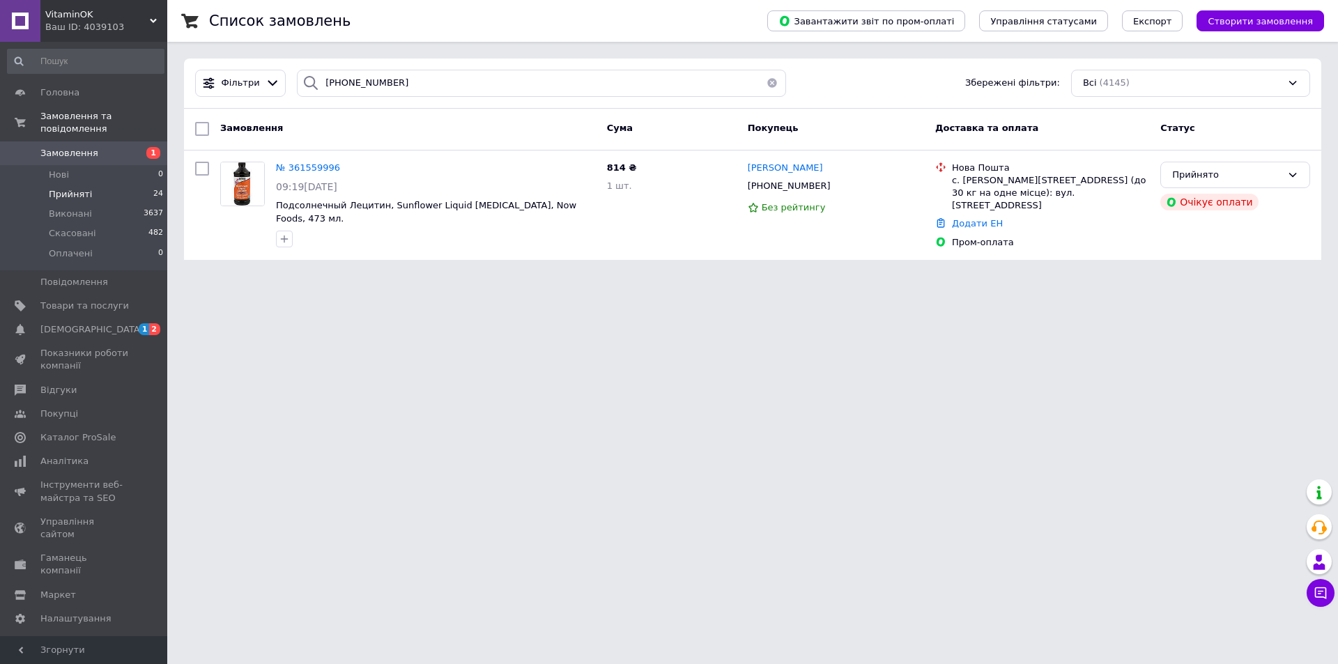
click at [368, 277] on html "VitaminOK Ваш ID: 4039103 Сайт VitaminOK Кабінет покупця Перевірити стан систем…" at bounding box center [669, 138] width 1338 height 277
click at [358, 277] on html "VitaminOK Ваш ID: 4039103 Сайт VitaminOK Кабінет покупця Перевірити стан систем…" at bounding box center [669, 138] width 1338 height 277
click at [618, 277] on html "VitaminOK Ваш ID: 4039103 Сайт VitaminOK Кабінет покупця Перевірити стан систем…" at bounding box center [669, 138] width 1338 height 277
